Goal: Task Accomplishment & Management: Manage account settings

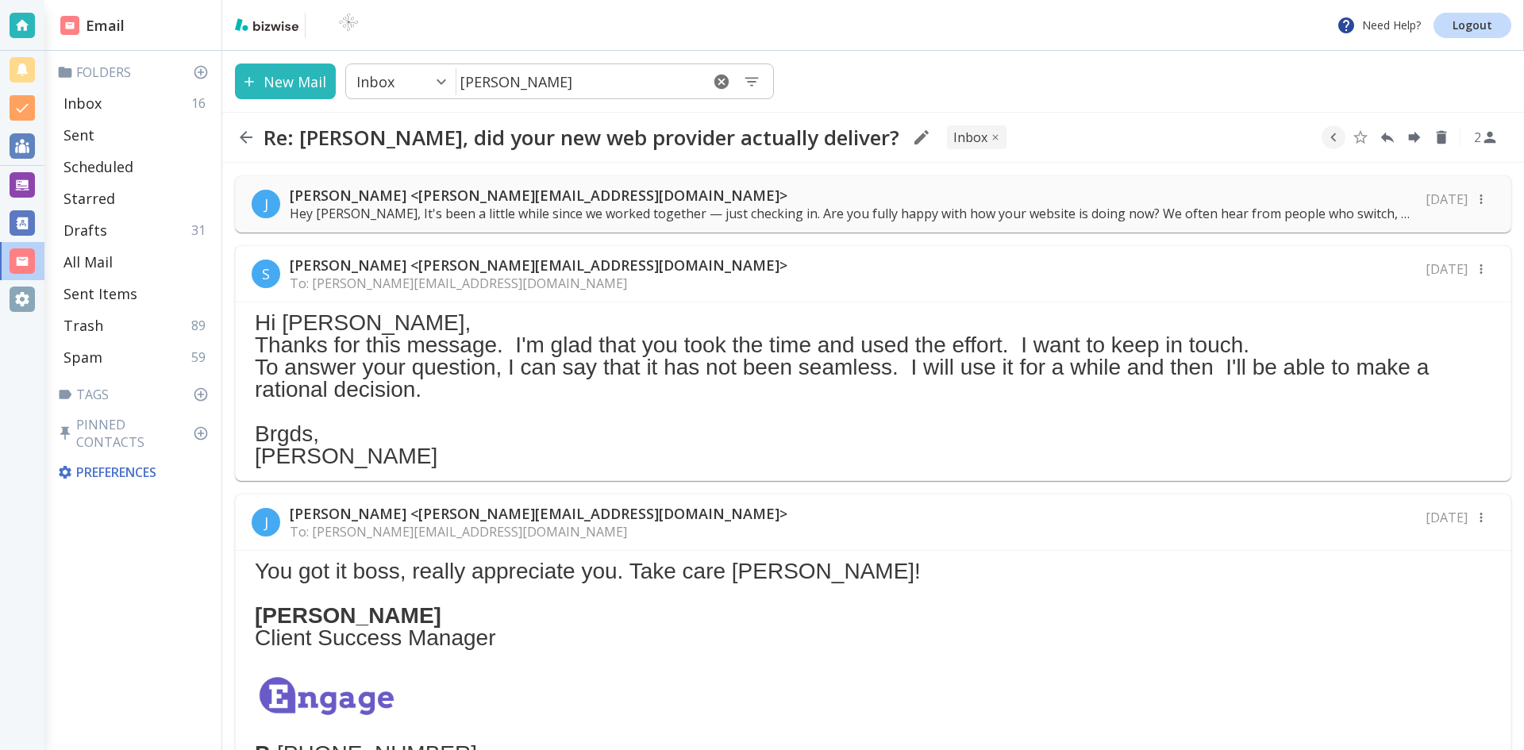
scroll to position [870, 0]
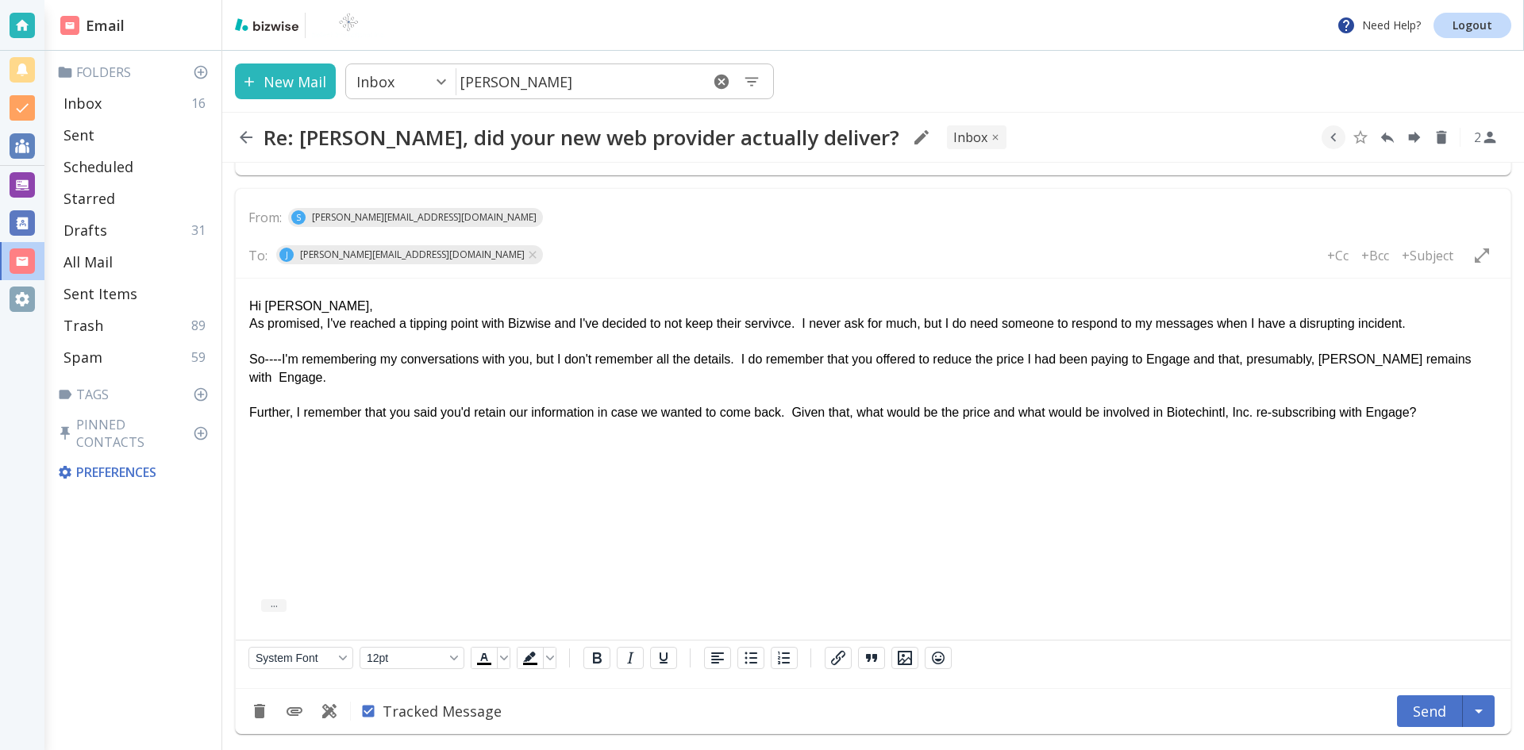
click at [245, 136] on icon "button" at bounding box center [246, 137] width 13 height 13
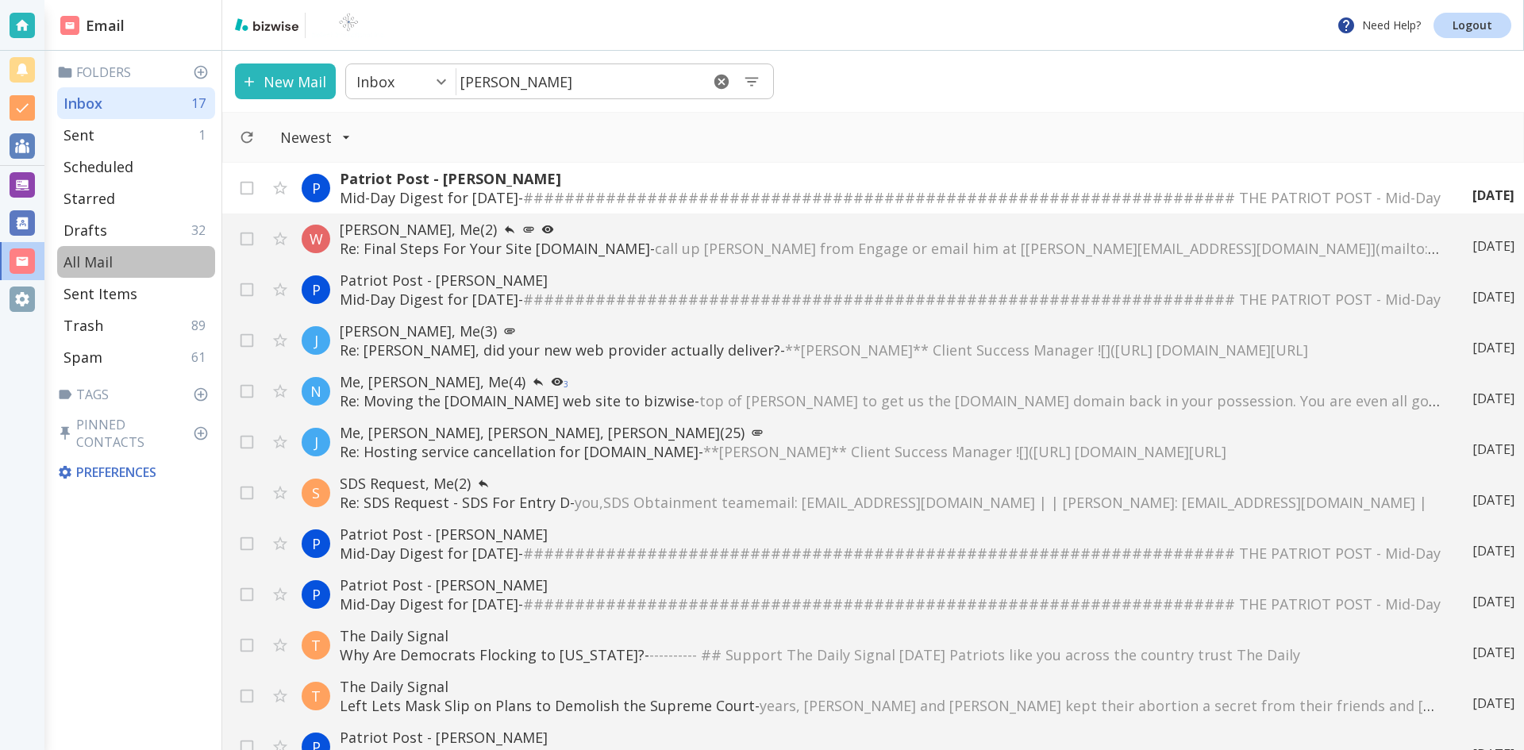
click at [92, 258] on p "All Mail" at bounding box center [87, 261] width 49 height 19
type input "5"
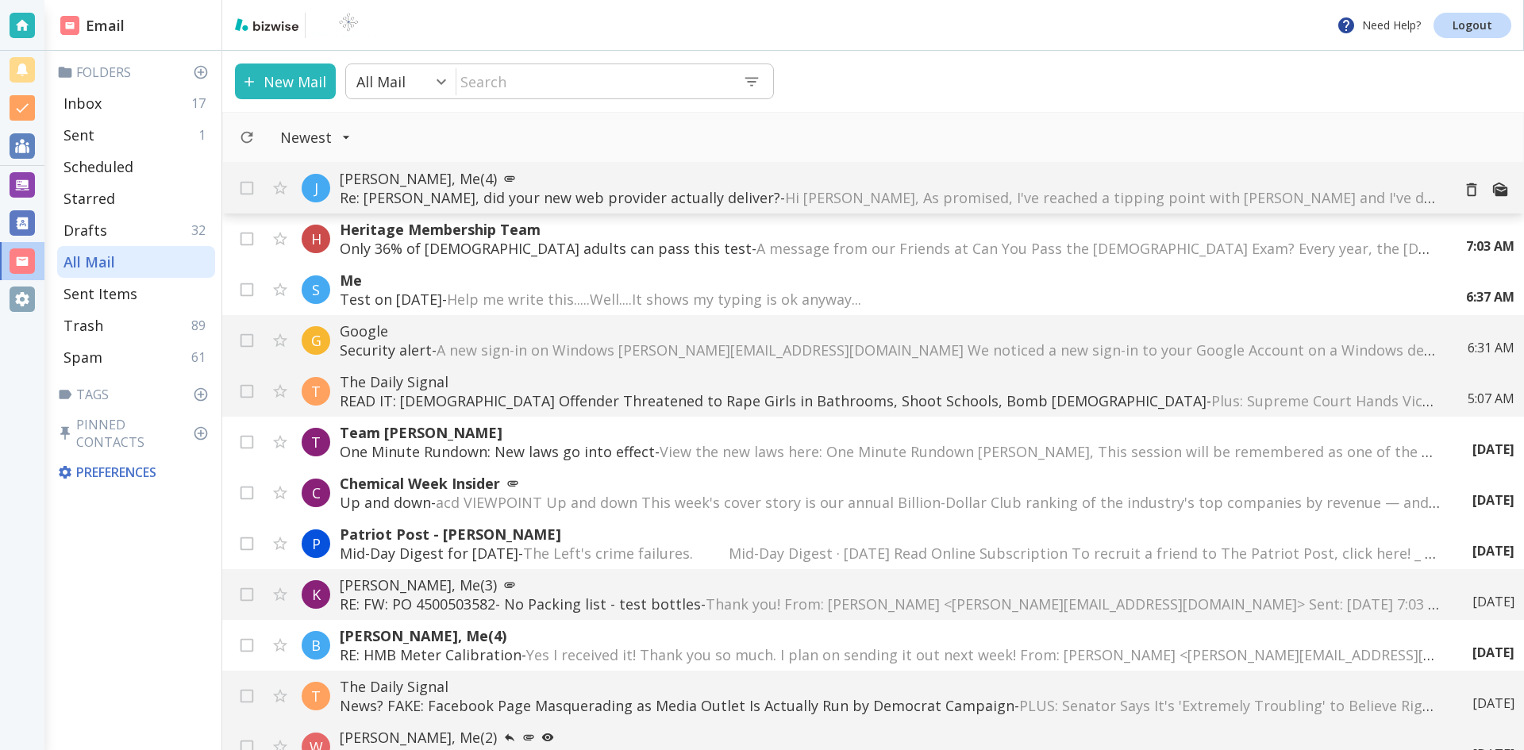
click at [658, 194] on p "Re: [PERSON_NAME], did your new web provider actually deliver? - Hi [PERSON_NAM…" at bounding box center [889, 197] width 1098 height 19
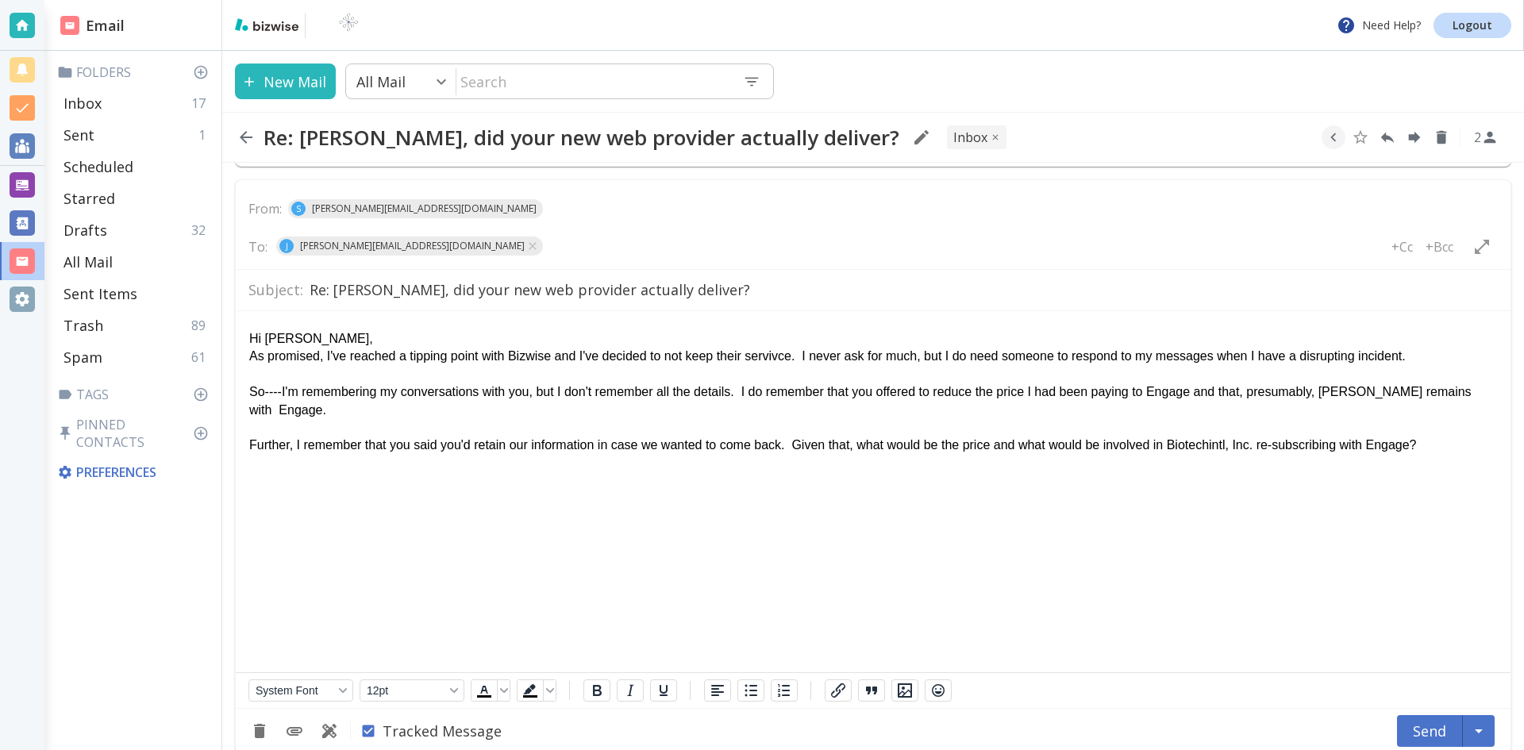
scroll to position [720, 0]
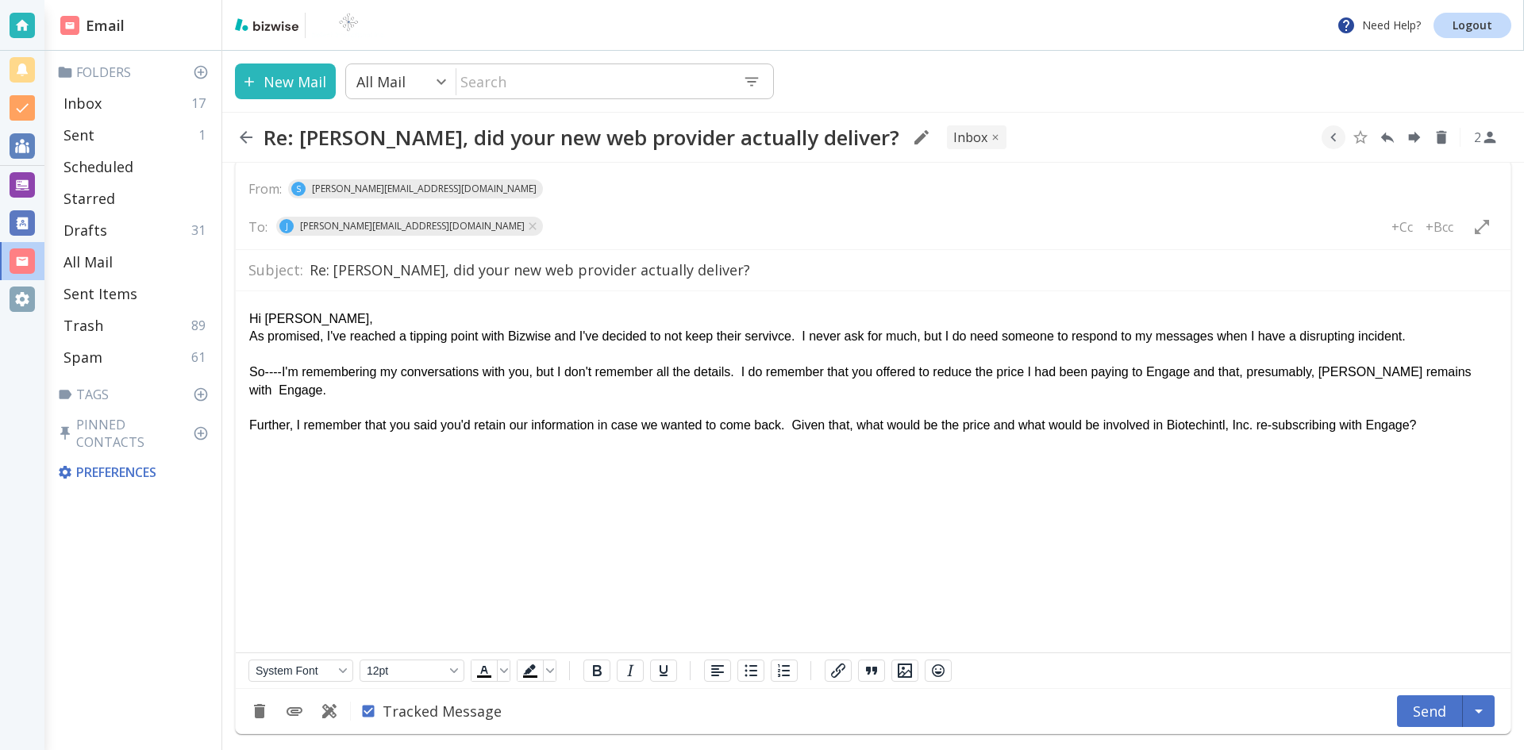
drag, startPoint x: 1418, startPoint y: 421, endPoint x: 243, endPoint y: 274, distance: 1184.4
click at [243, 290] on html "Hi [PERSON_NAME], As promised, I've reached a tipping point with [PERSON_NAME] …" at bounding box center [873, 403] width 1274 height 227
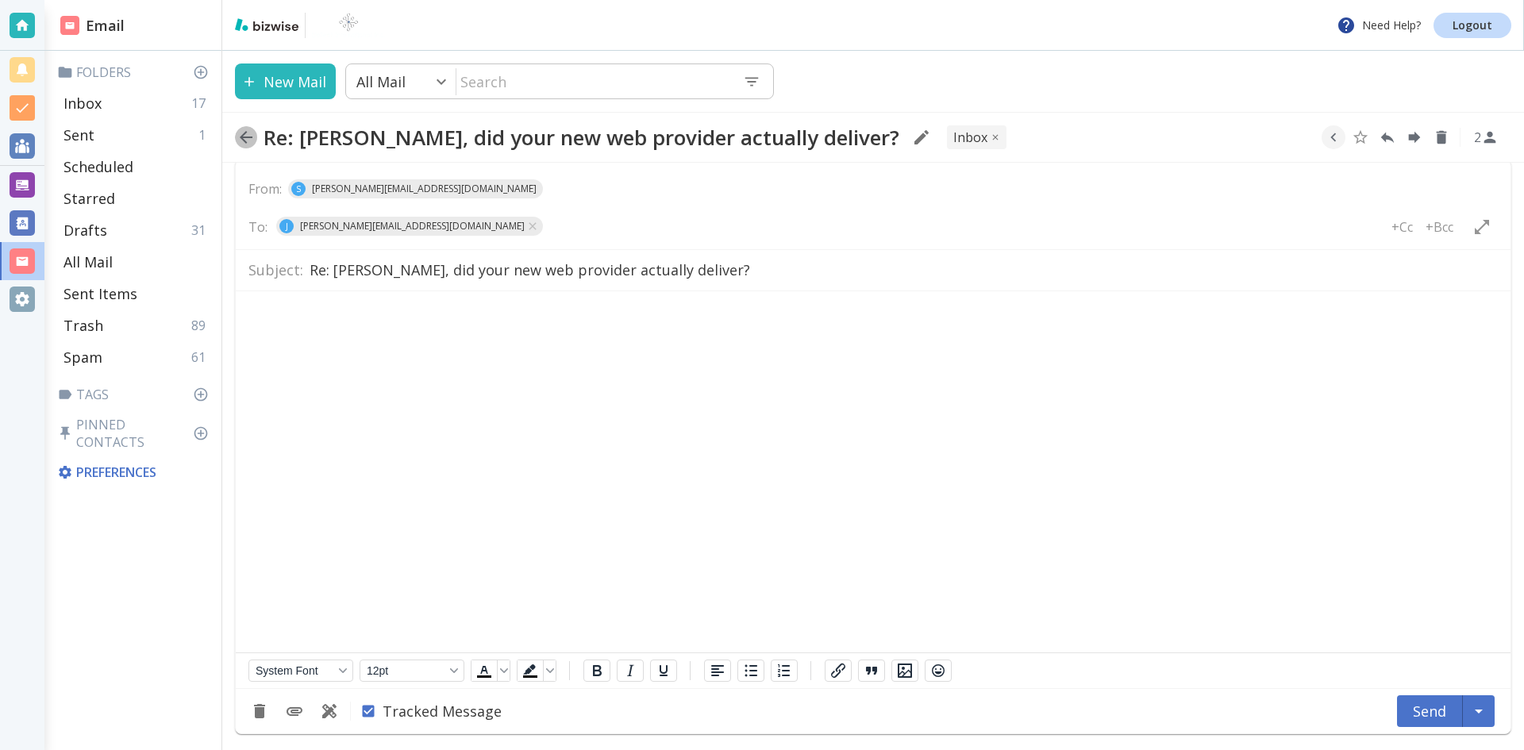
click at [246, 137] on icon "button" at bounding box center [246, 137] width 13 height 13
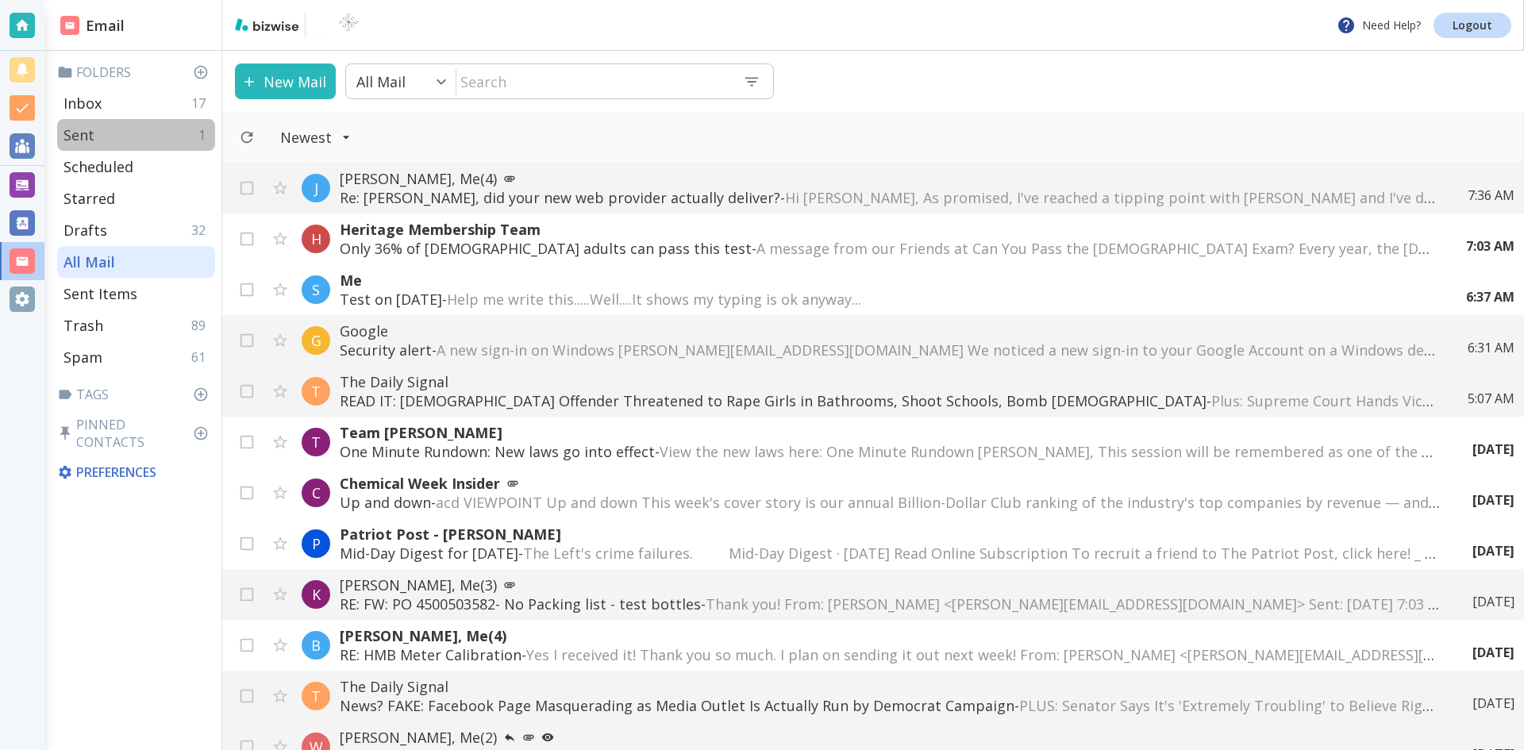
click at [79, 132] on p "Sent" at bounding box center [78, 134] width 31 height 19
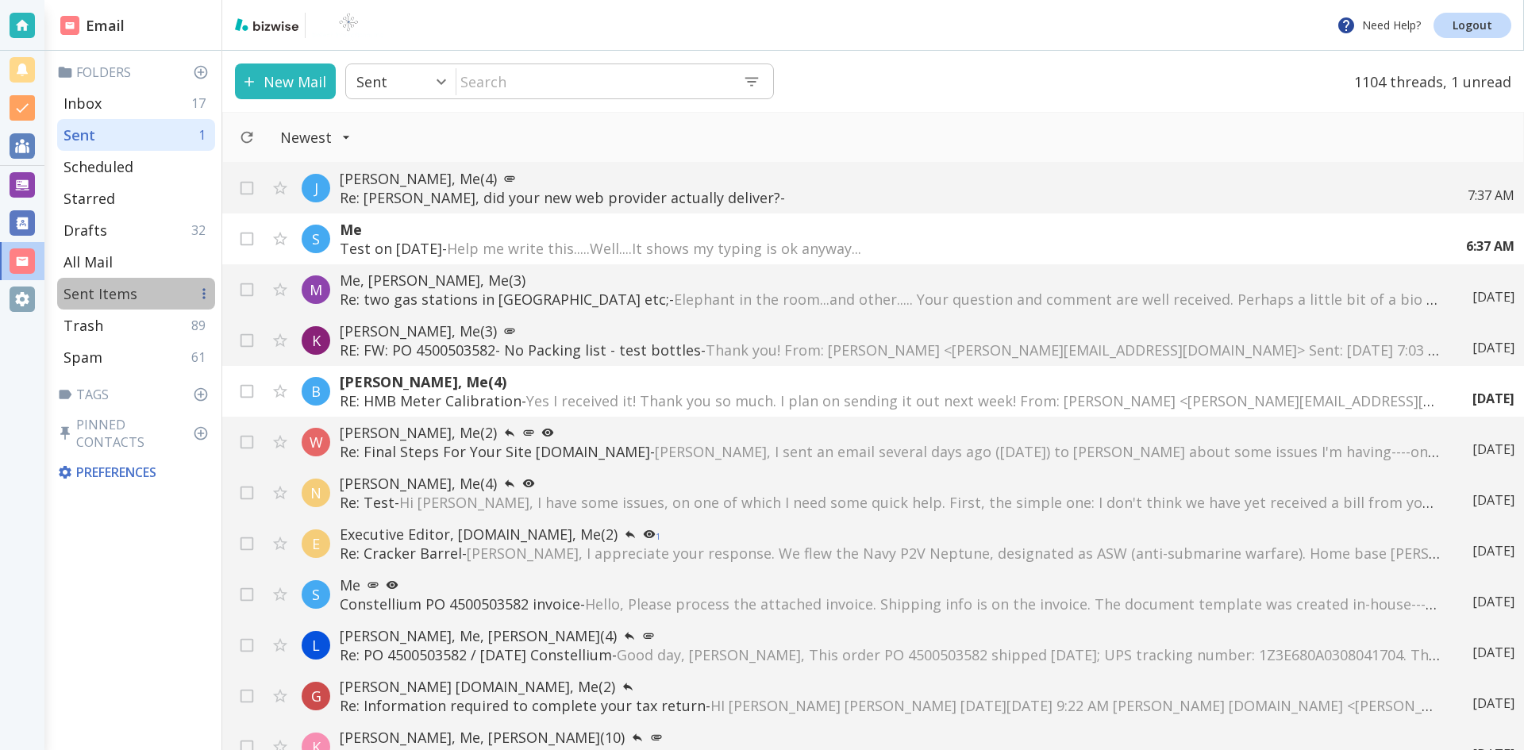
click at [106, 288] on p "Sent Items" at bounding box center [100, 293] width 74 height 19
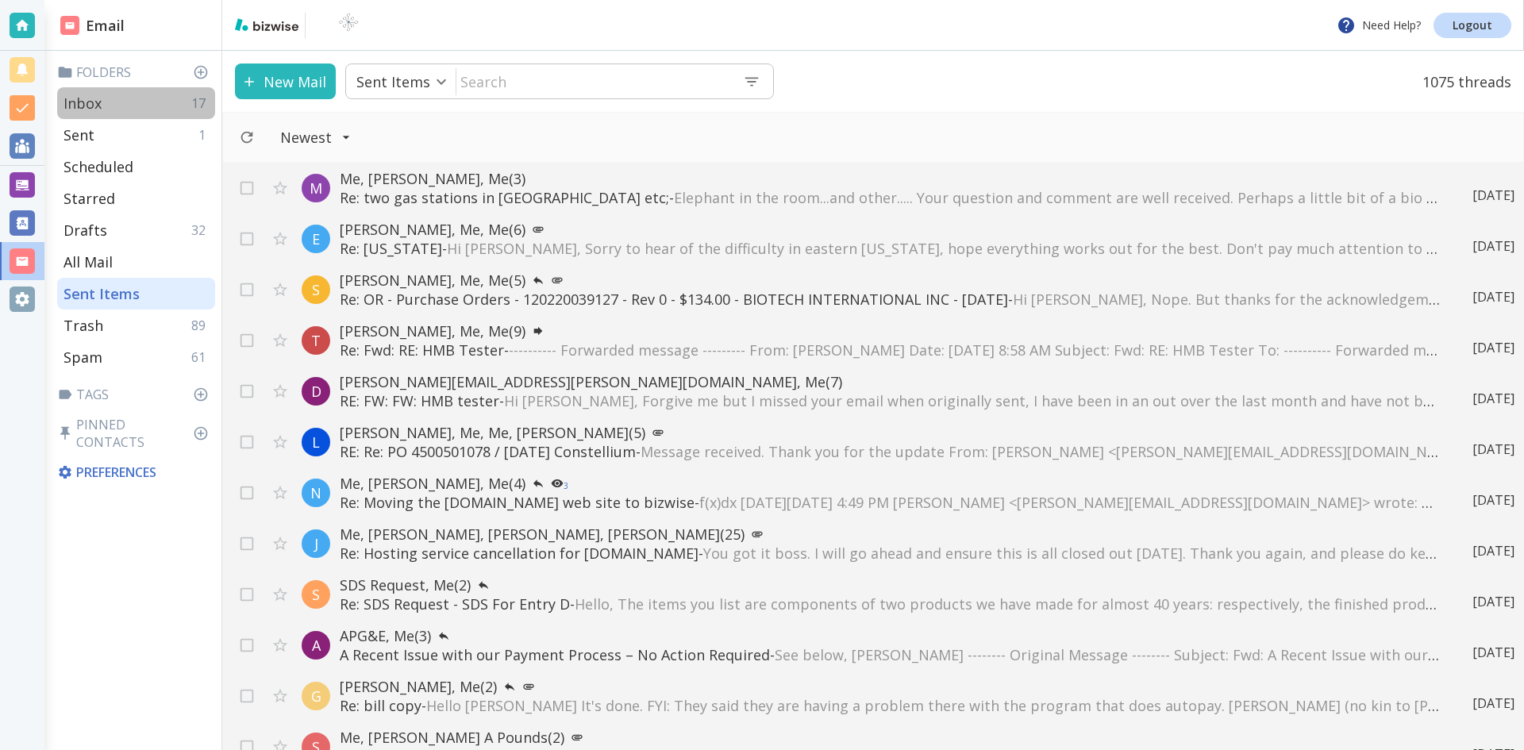
click at [92, 103] on p "Inbox" at bounding box center [82, 103] width 38 height 19
type input "0"
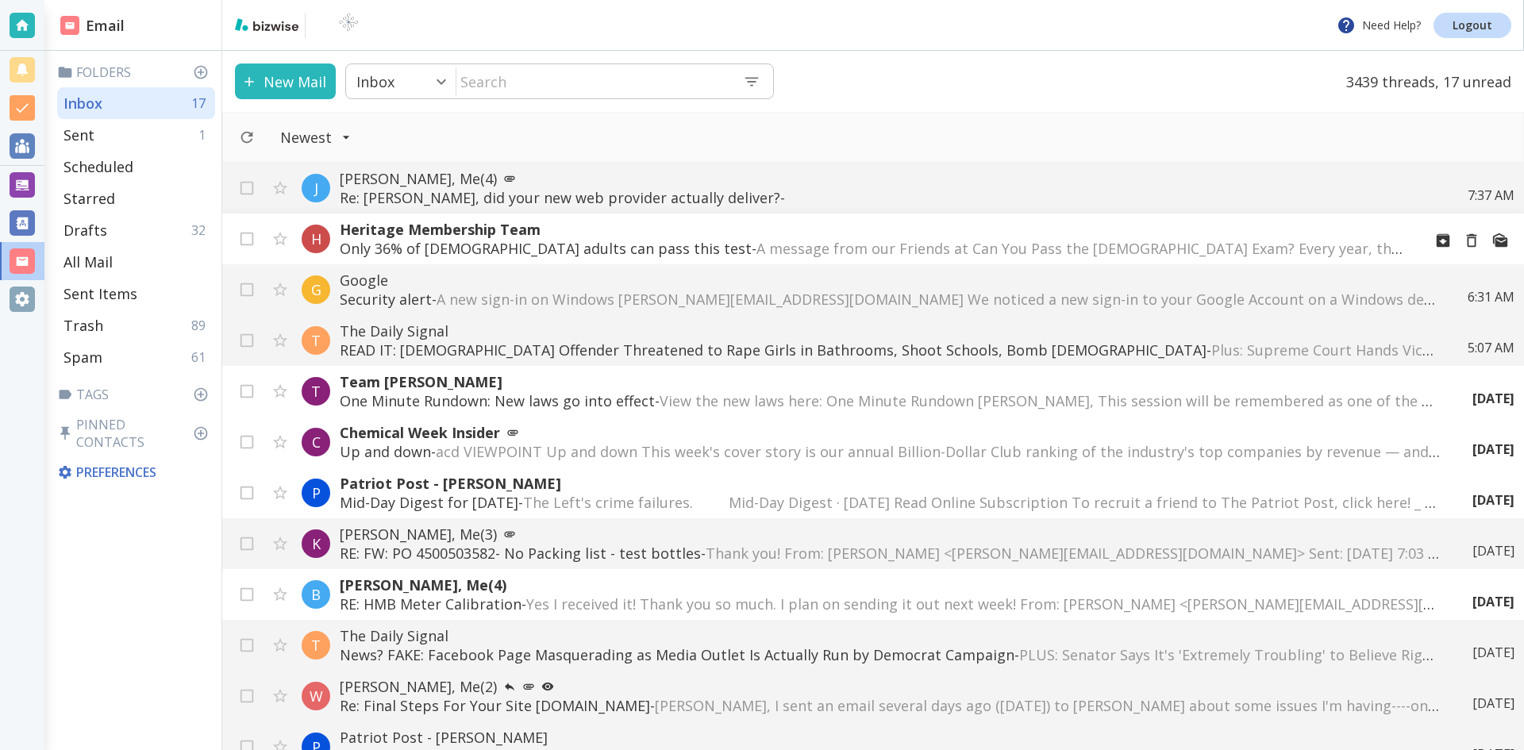
click at [471, 224] on p "Heritage Membership Team" at bounding box center [875, 229] width 1070 height 19
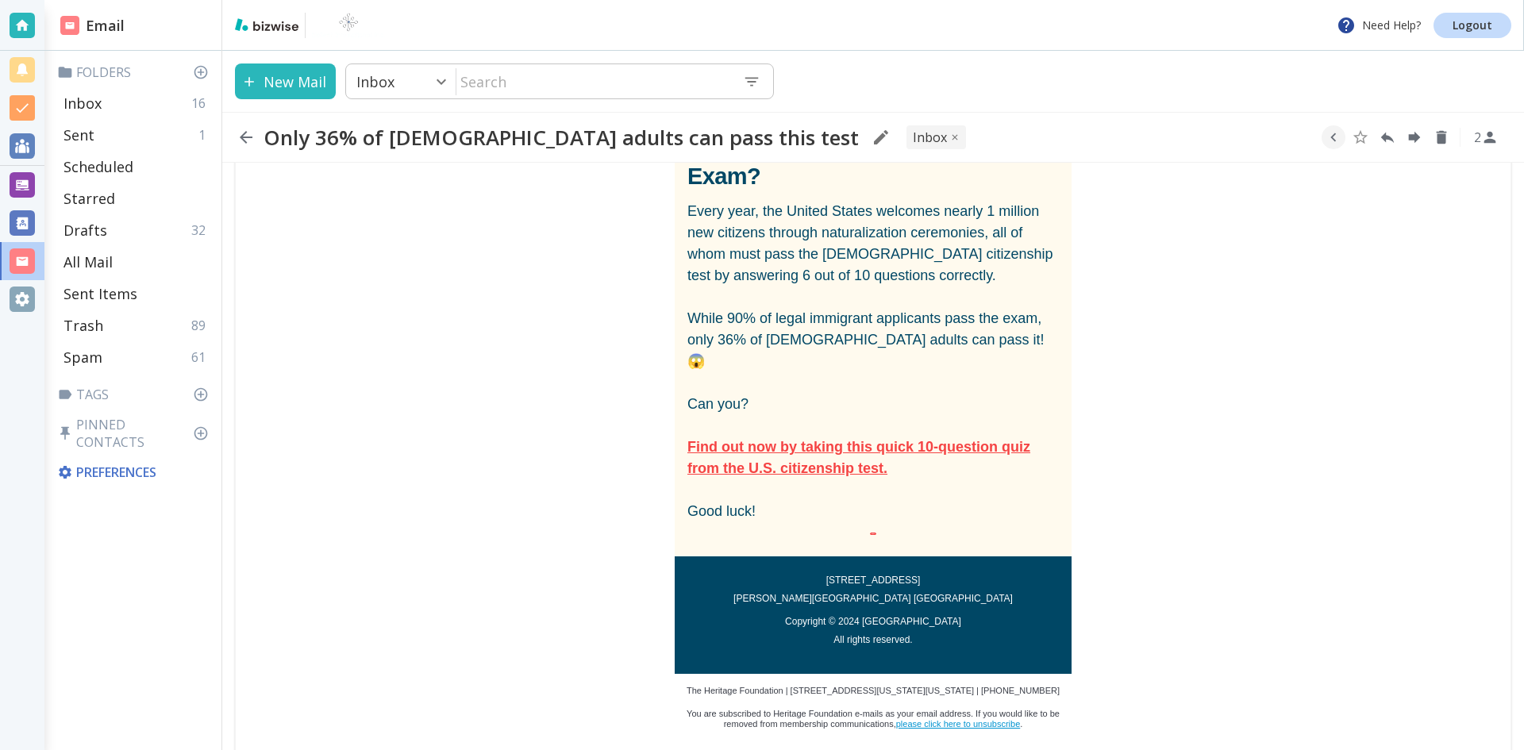
scroll to position [451, 0]
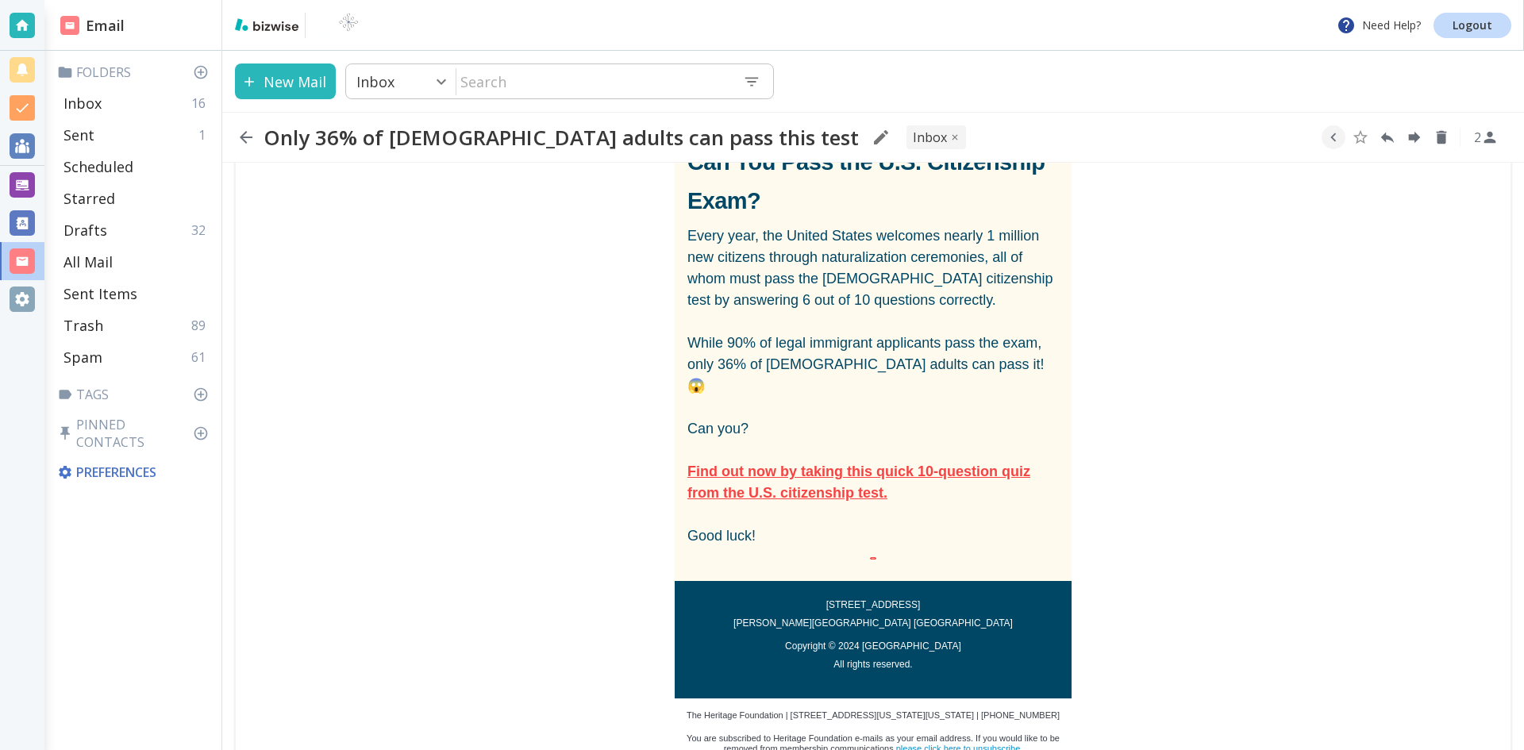
click at [851, 463] on span "Find out now by taking this quick 10-question quiz from the U.S. citizenship te…" at bounding box center [858, 481] width 343 height 37
click at [244, 137] on icon "button" at bounding box center [246, 137] width 13 height 13
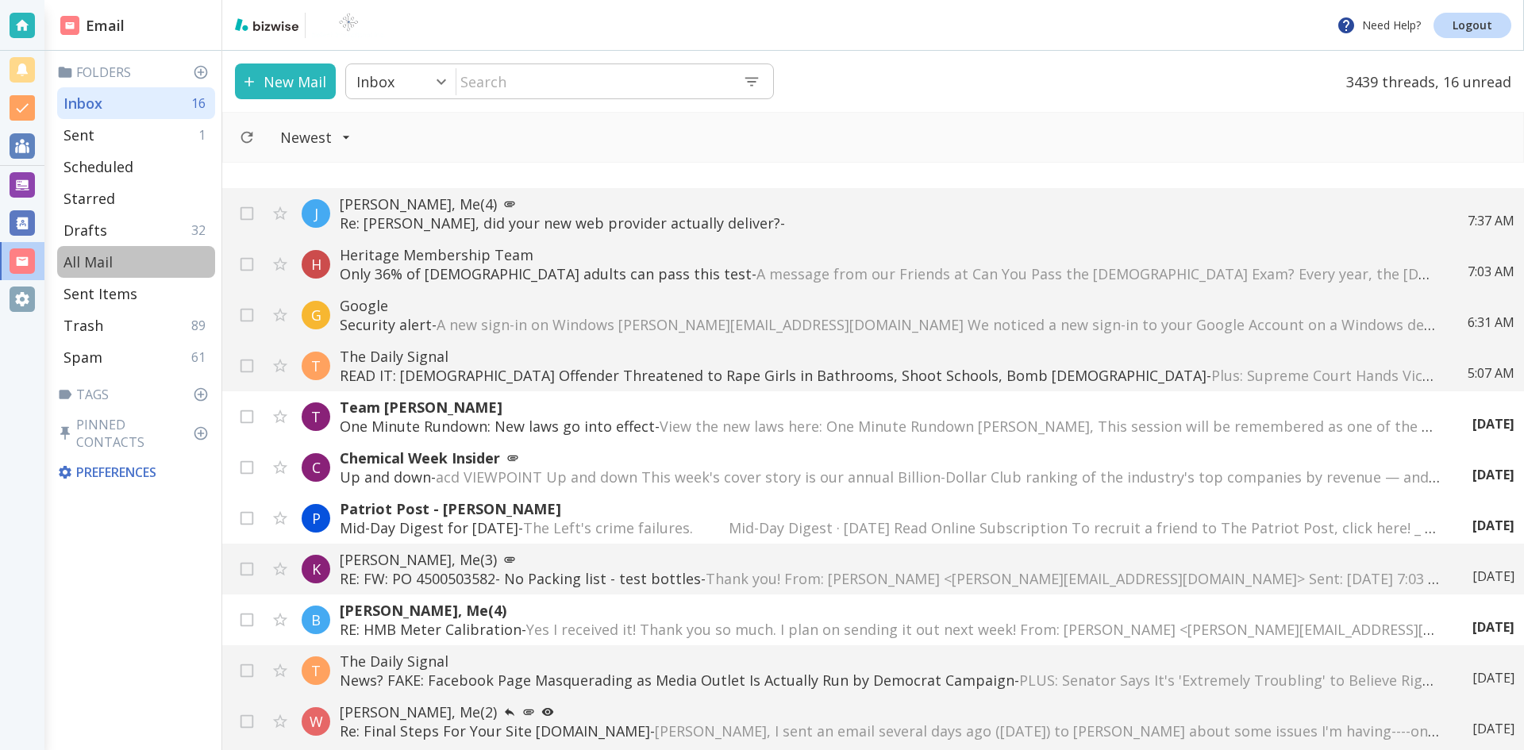
click at [90, 258] on p "All Mail" at bounding box center [87, 261] width 49 height 19
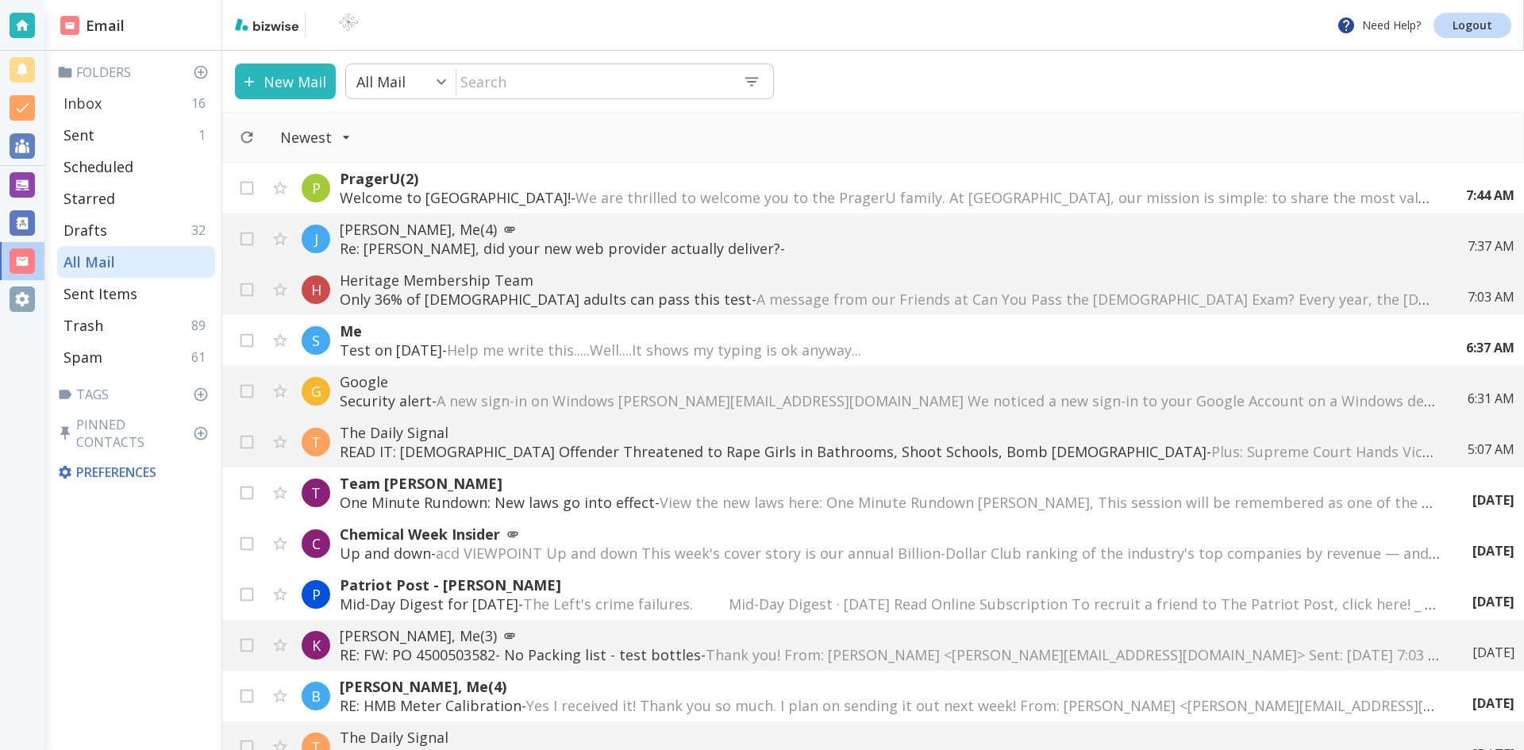
click at [84, 100] on p "Inbox" at bounding box center [82, 103] width 38 height 19
type input "0"
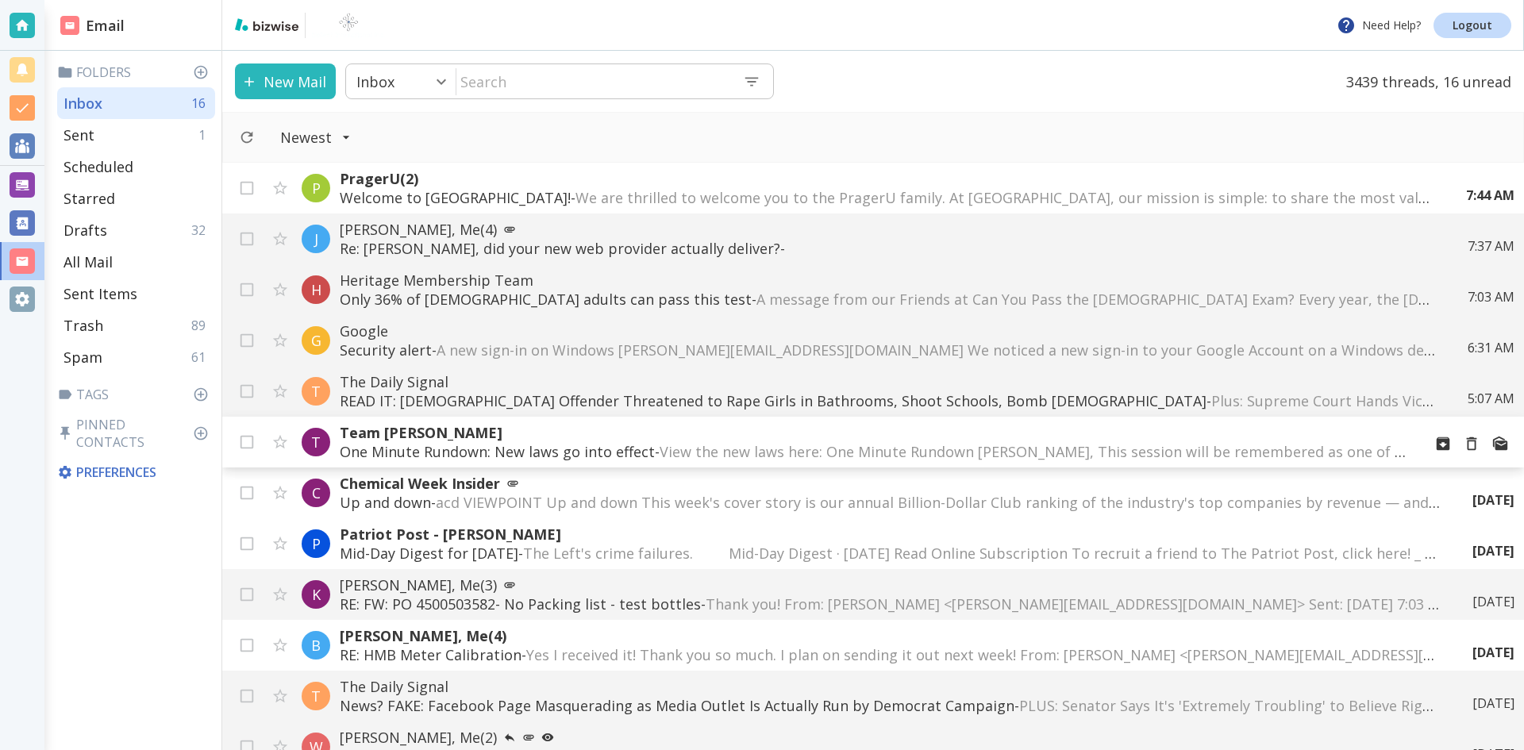
click at [539, 446] on p "One Minute Rundown: New laws go into effect - View the new laws here: One Minut…" at bounding box center [875, 451] width 1070 height 19
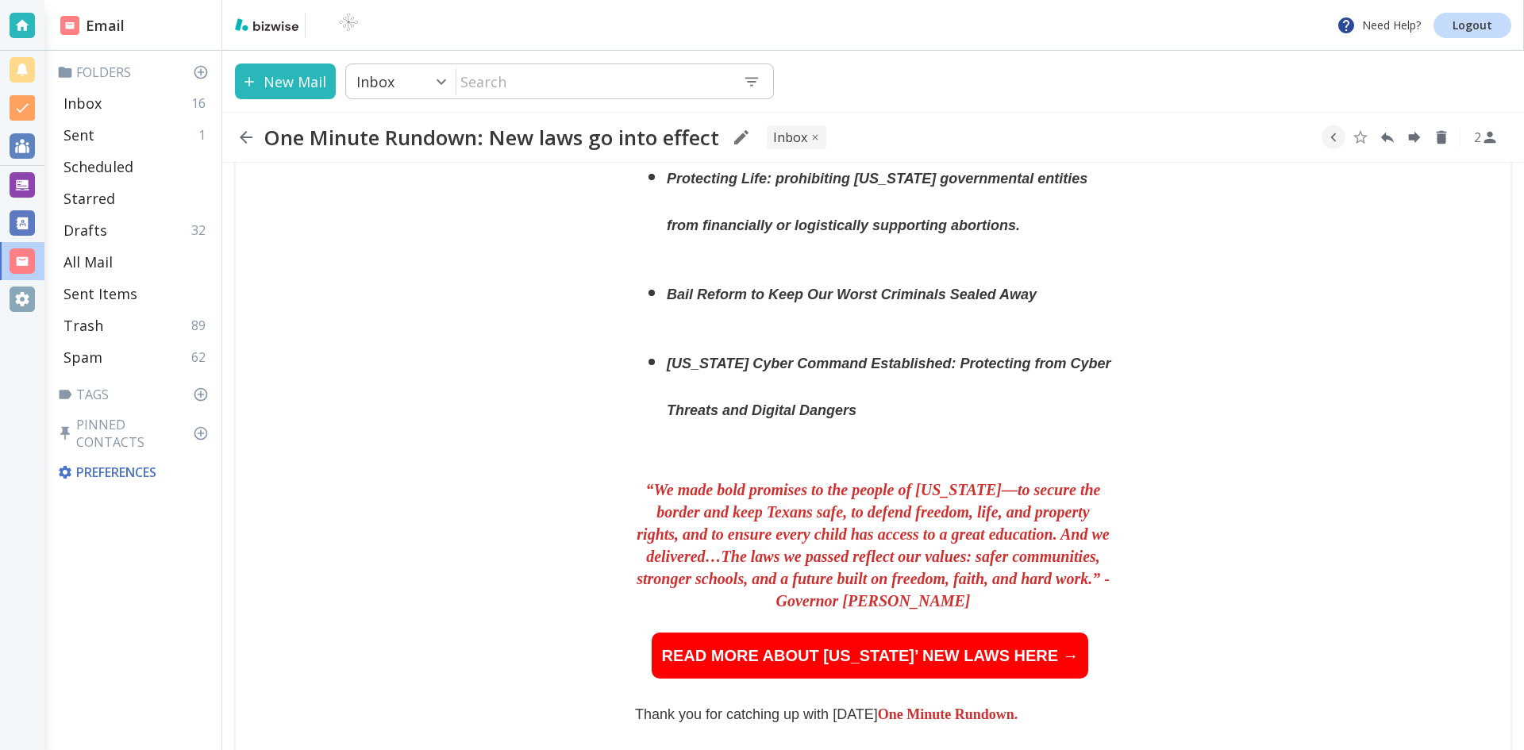
scroll to position [1032, 0]
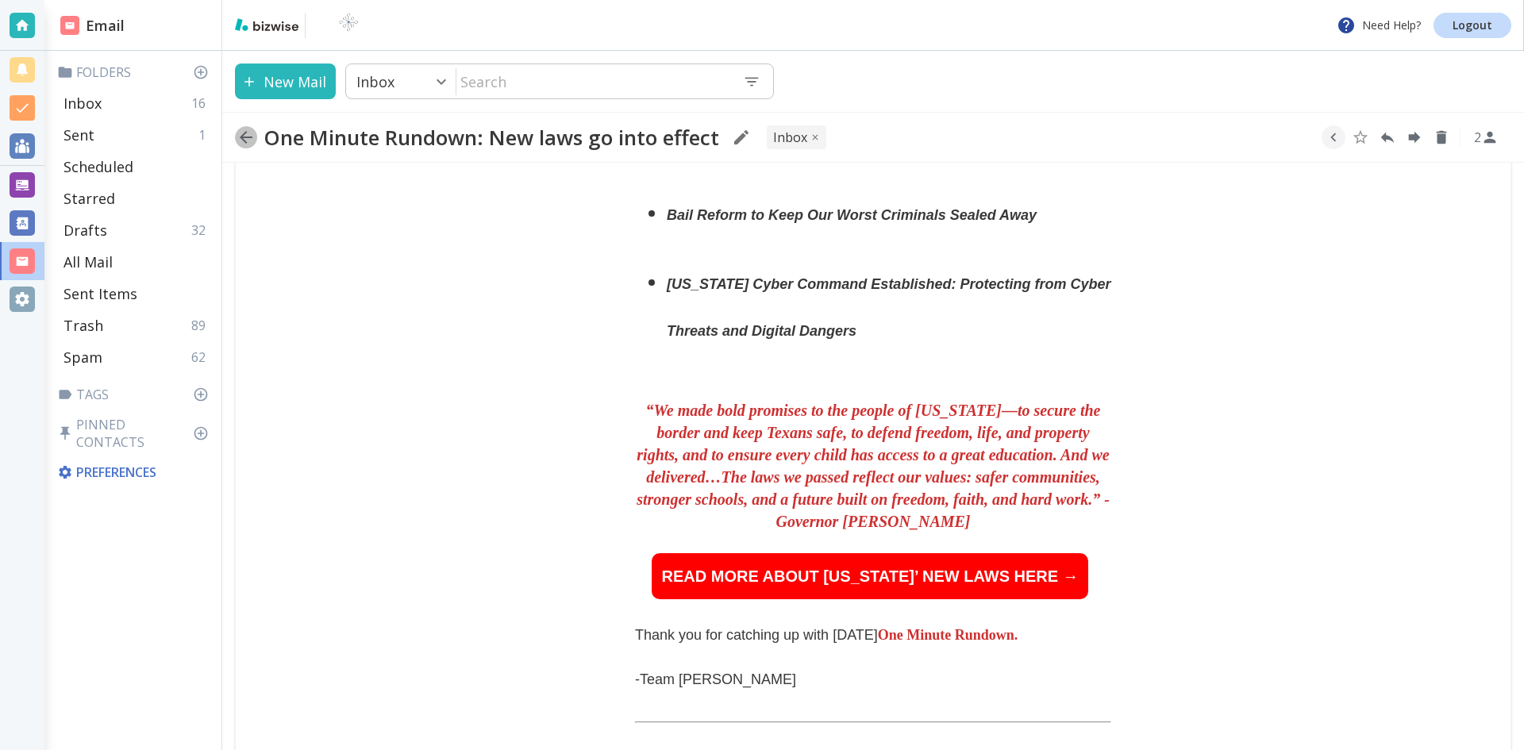
click at [244, 133] on icon "button" at bounding box center [246, 137] width 13 height 13
